Goal: Browse casually

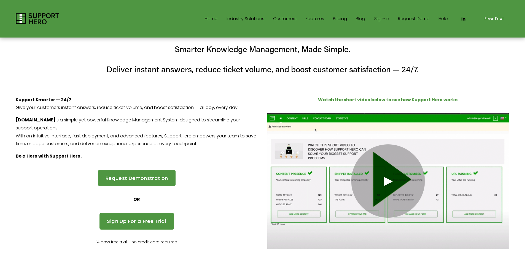
click at [371, 168] on div at bounding box center [388, 181] width 242 height 136
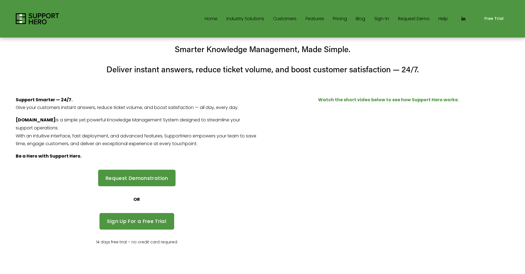
click at [363, 180] on div at bounding box center [262, 137] width 525 height 274
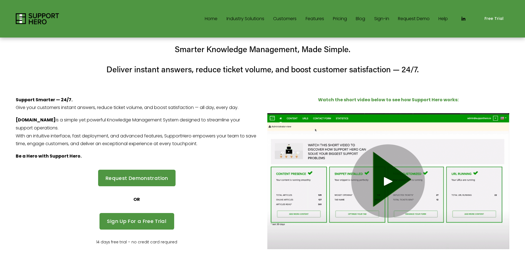
click at [278, 80] on div "Support Smarter — 24/7. Give your customers instant answers, reduce ticket volu…" at bounding box center [262, 184] width 525 height 208
